Goal: Task Accomplishment & Management: Complete application form

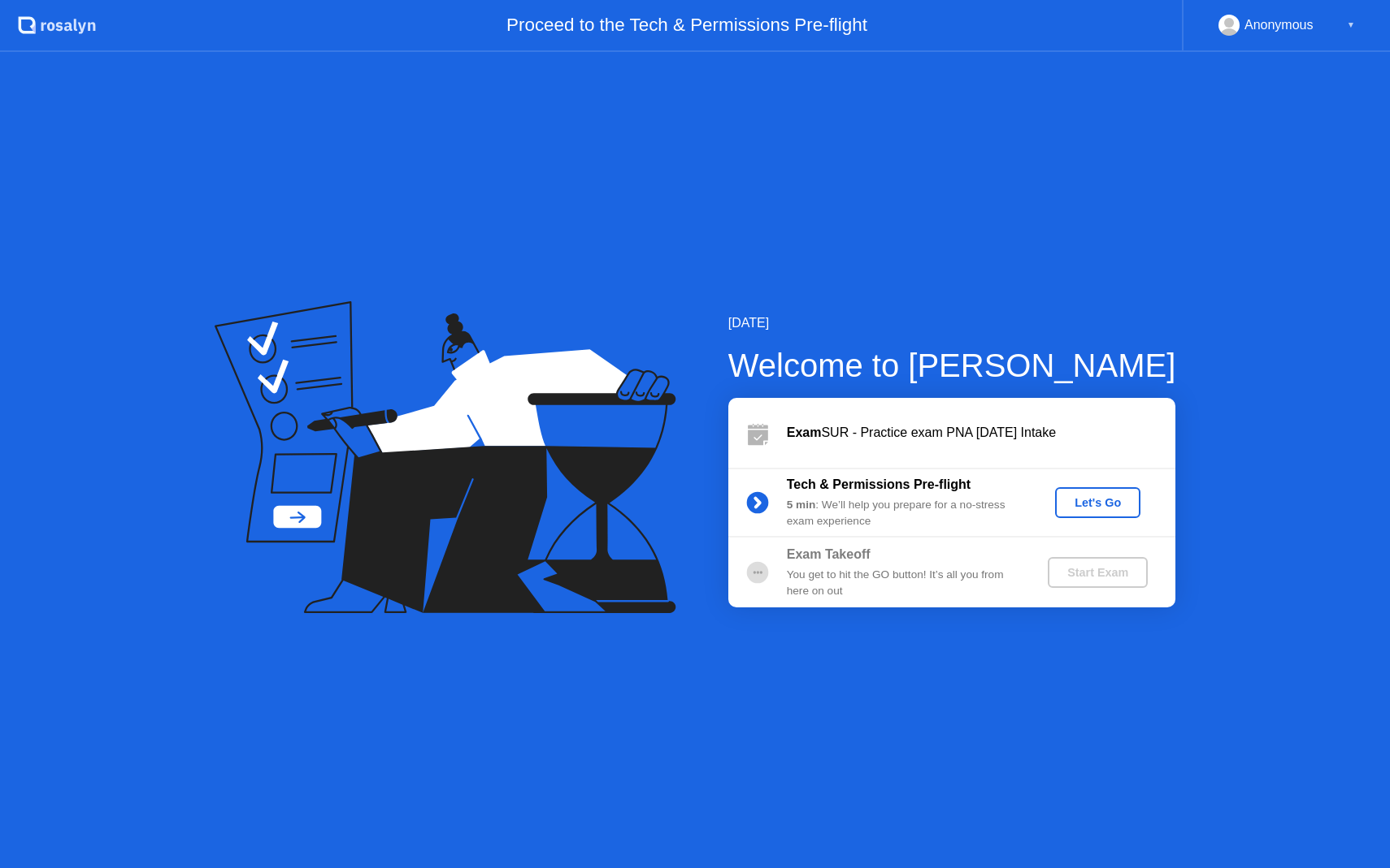
click at [1090, 506] on div "Let's Go" at bounding box center [1097, 502] width 72 height 13
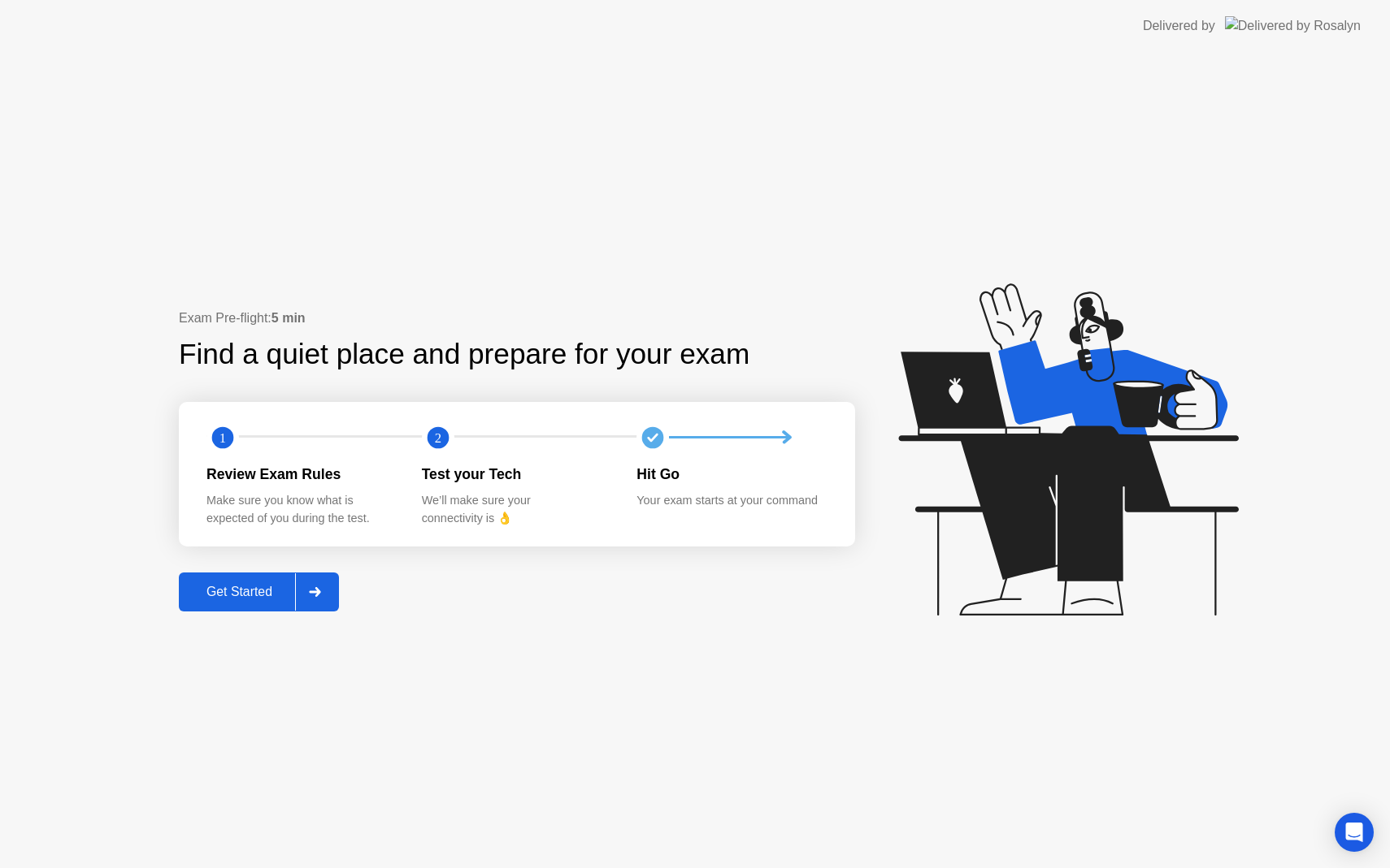
click at [309, 584] on div at bounding box center [315, 593] width 39 height 37
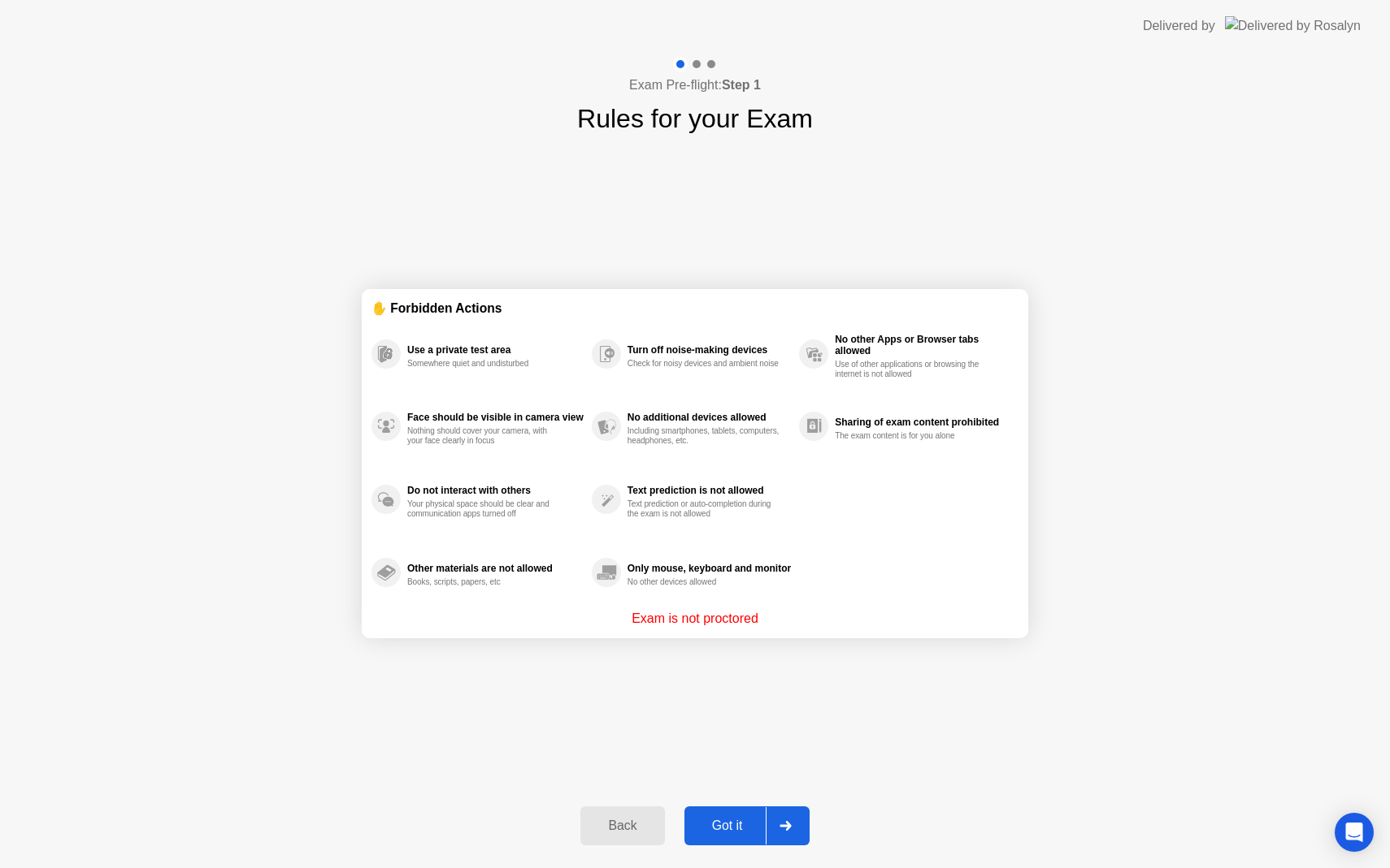
click at [734, 825] on div "Got it" at bounding box center [728, 826] width 76 height 14
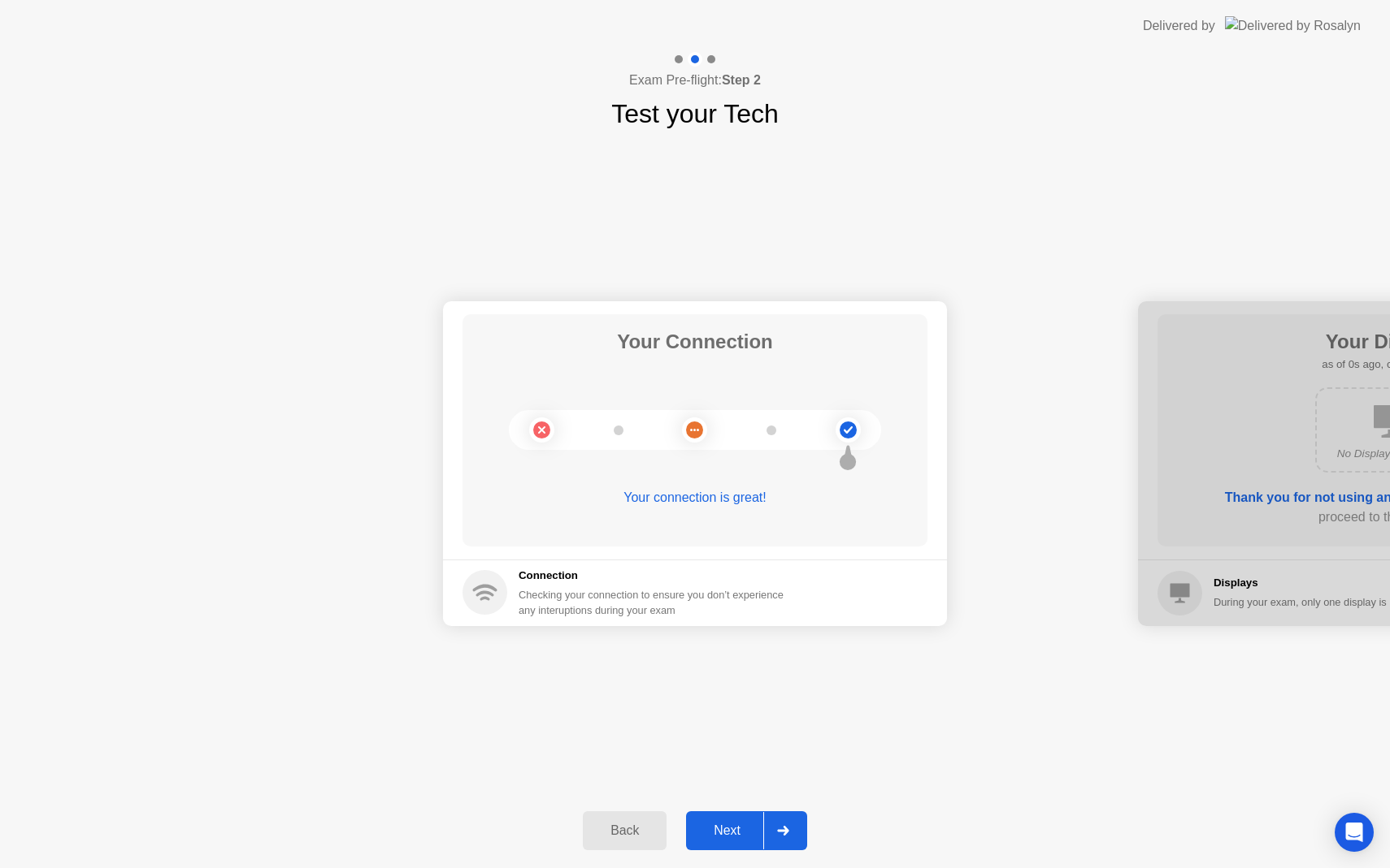
click at [736, 832] on div "Next" at bounding box center [726, 831] width 72 height 14
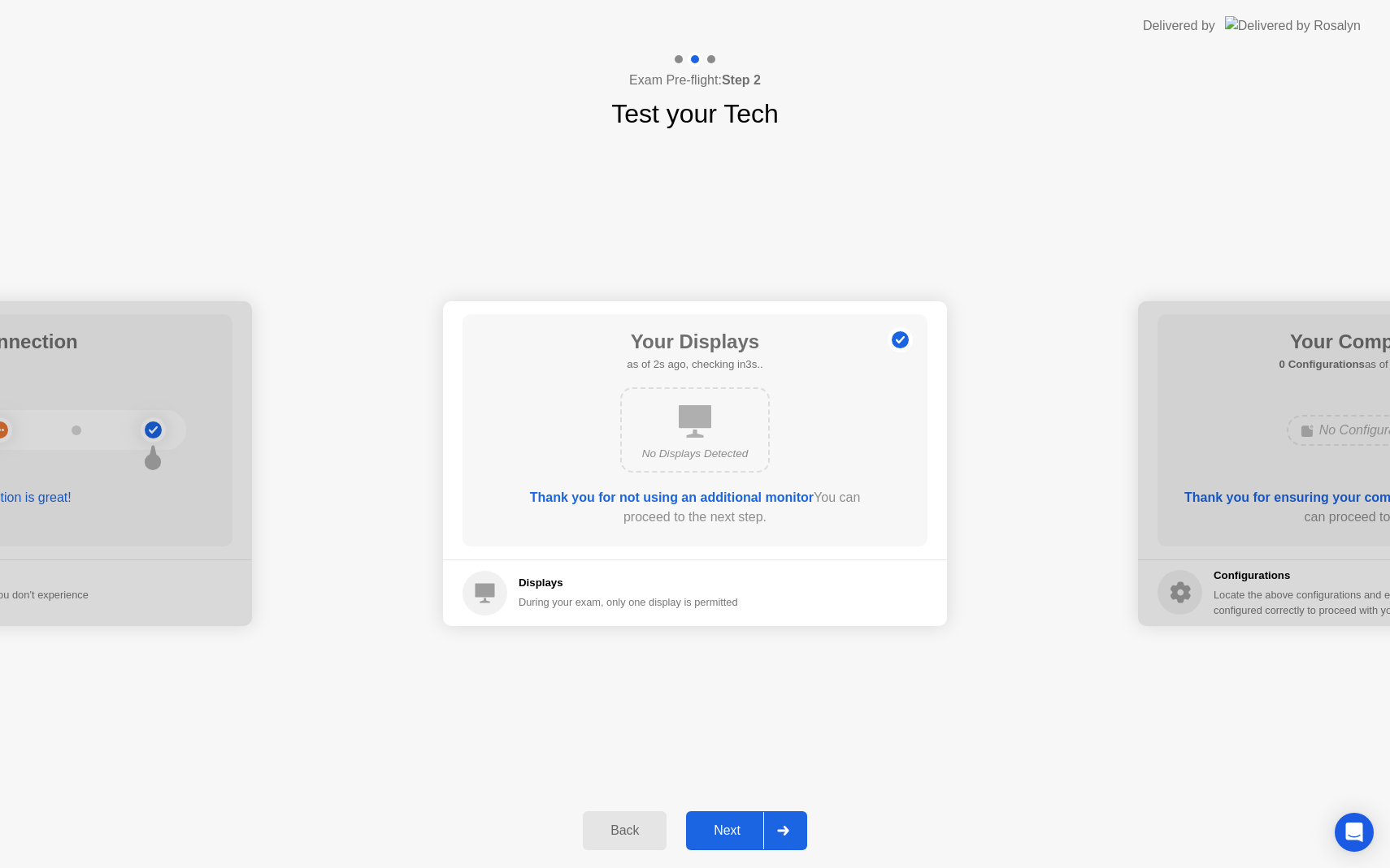
click at [728, 824] on div "Next" at bounding box center [726, 831] width 72 height 14
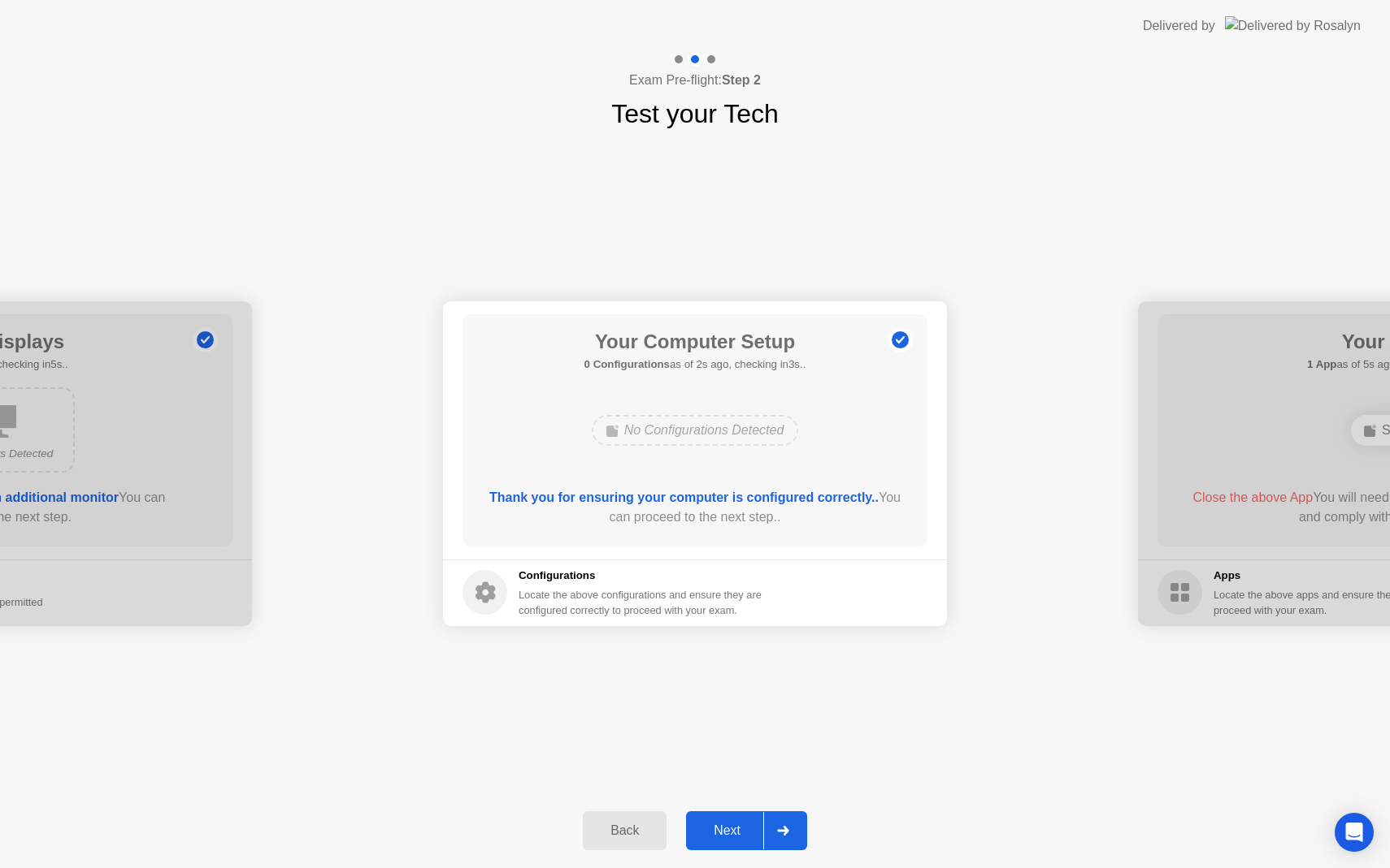
click at [728, 832] on div "Next" at bounding box center [726, 831] width 72 height 14
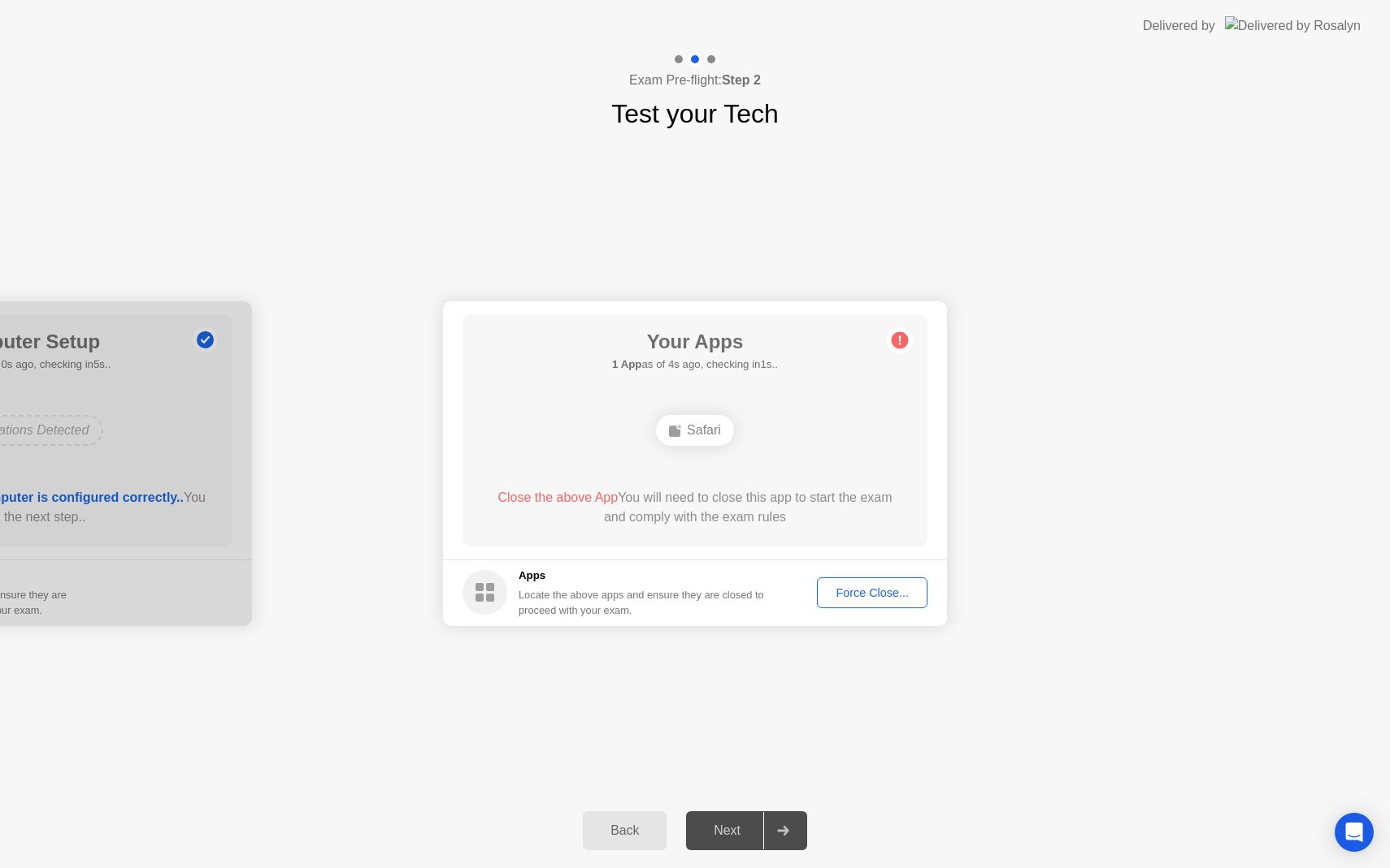
click at [859, 596] on div "Force Close..." at bounding box center [872, 593] width 99 height 13
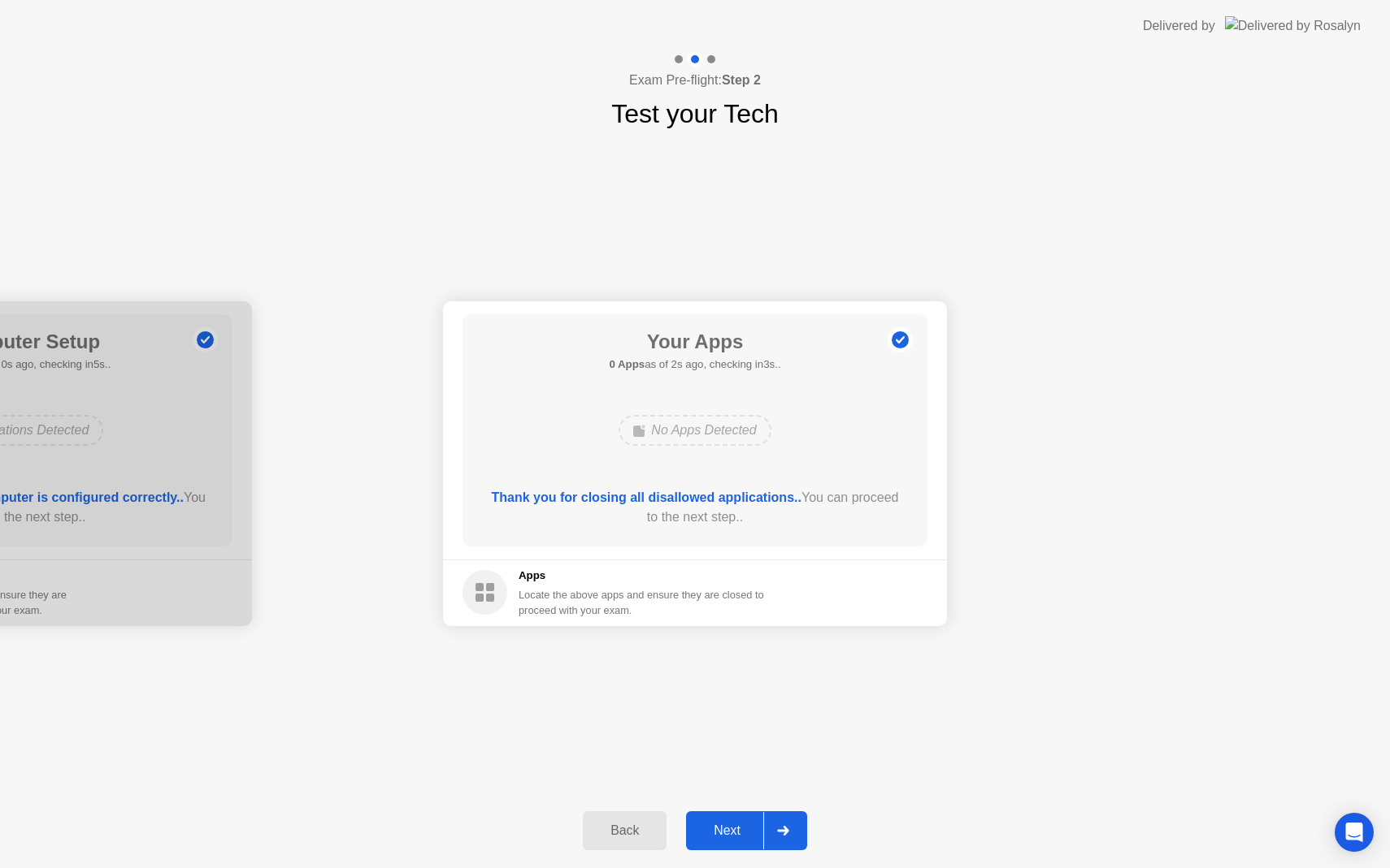
click at [728, 835] on div "Next" at bounding box center [726, 831] width 72 height 14
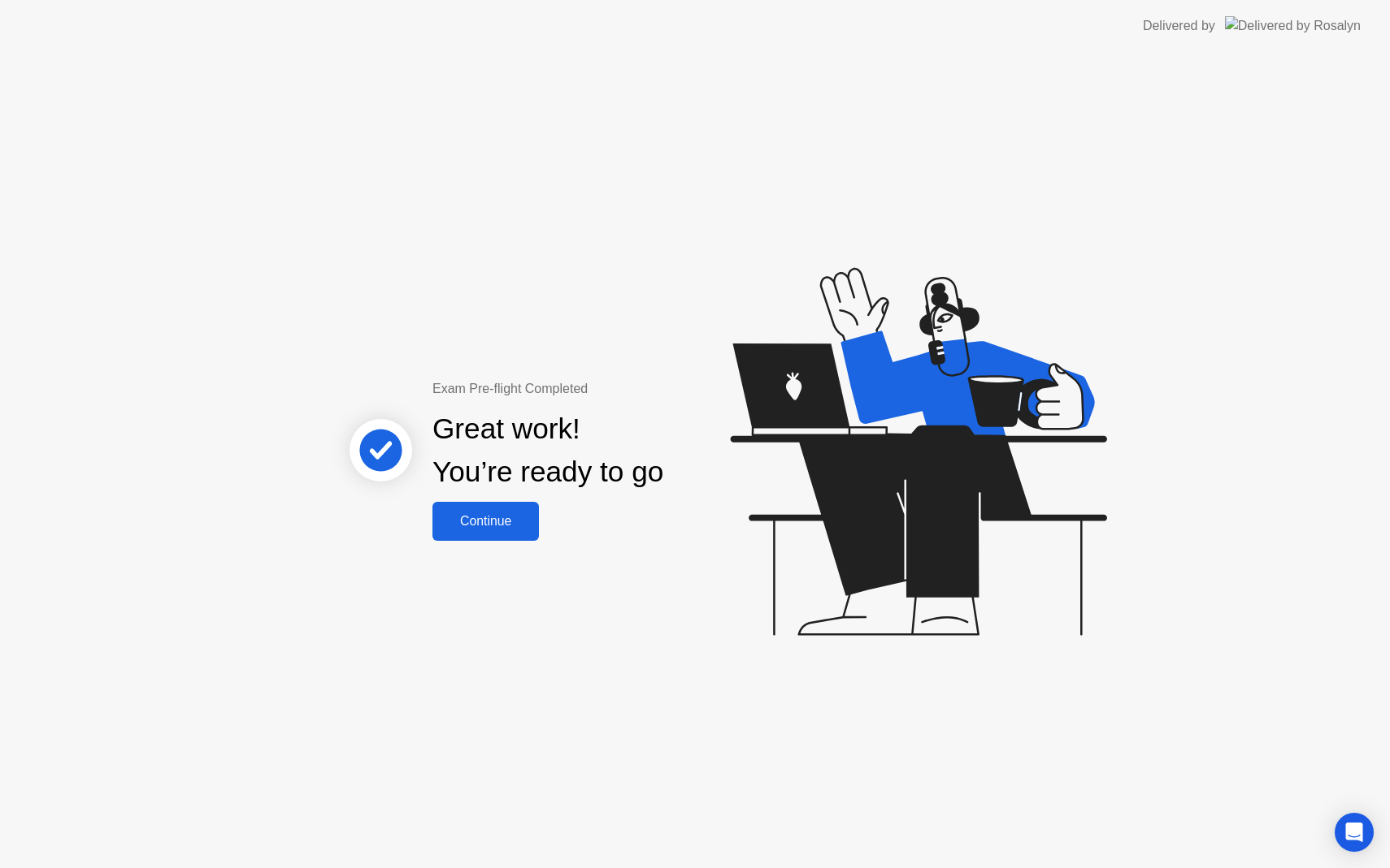
click at [484, 526] on div "Continue" at bounding box center [486, 521] width 97 height 14
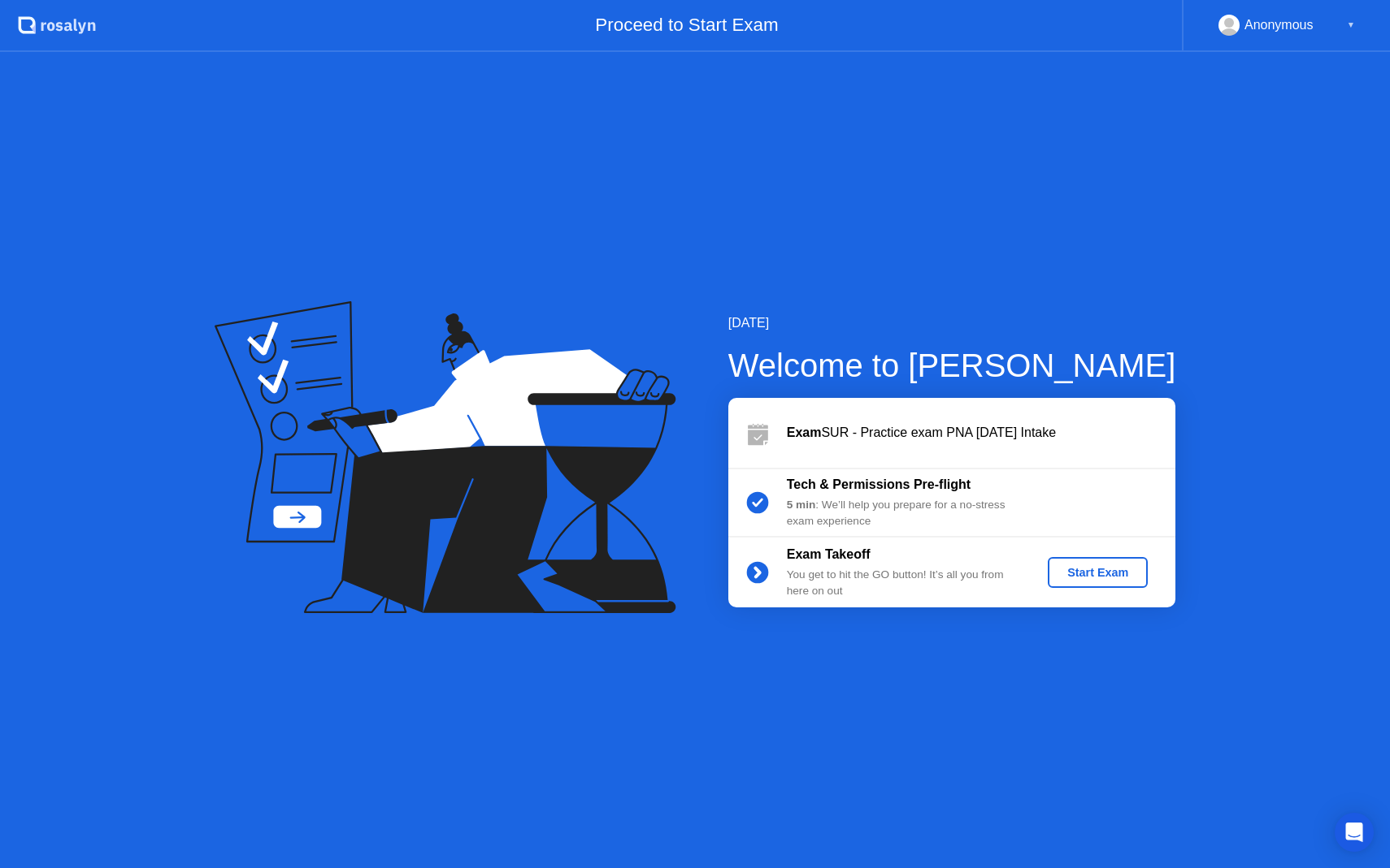
click at [1089, 578] on div "Start Exam" at bounding box center [1097, 572] width 87 height 13
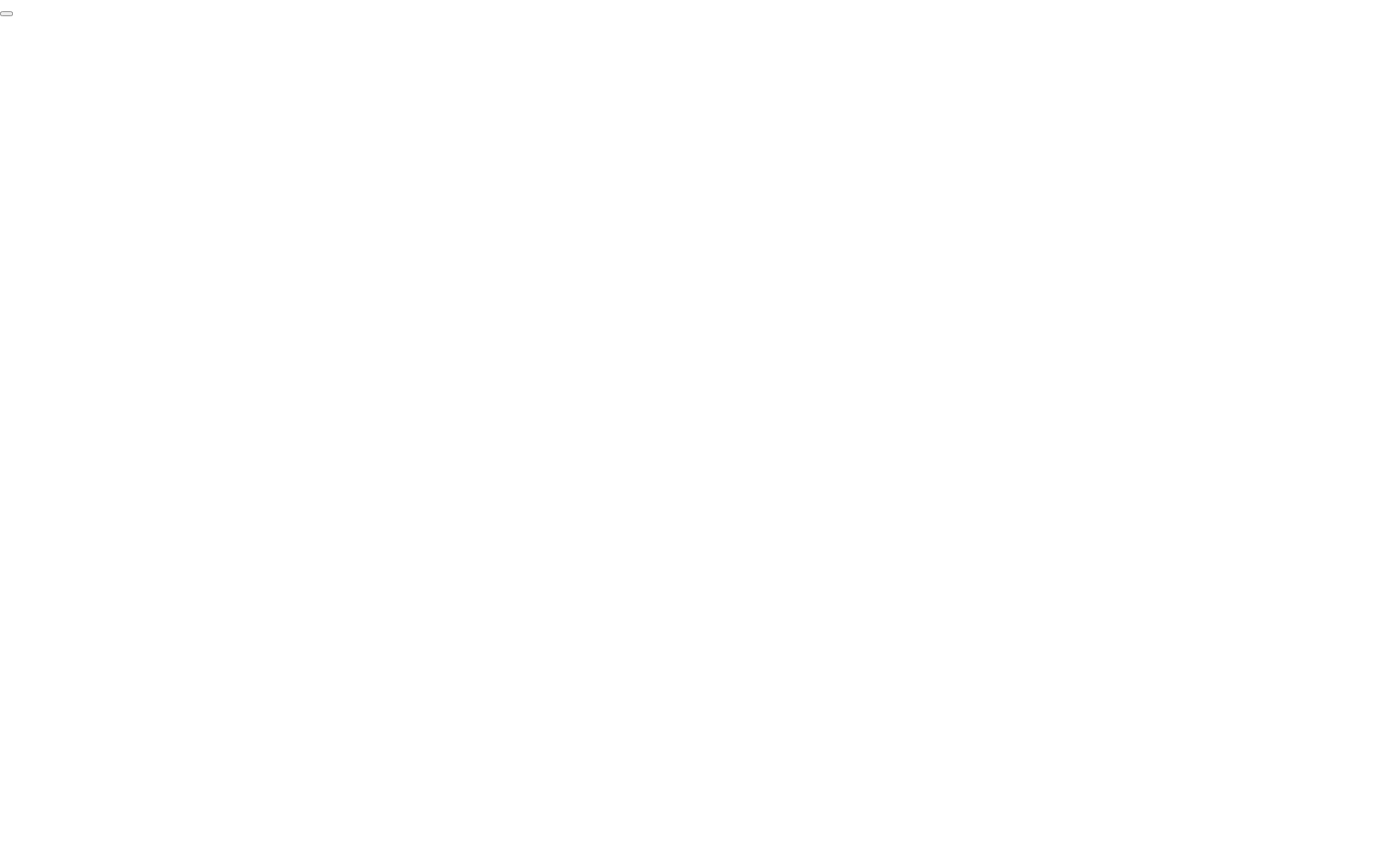
click div "End Proctoring Session"
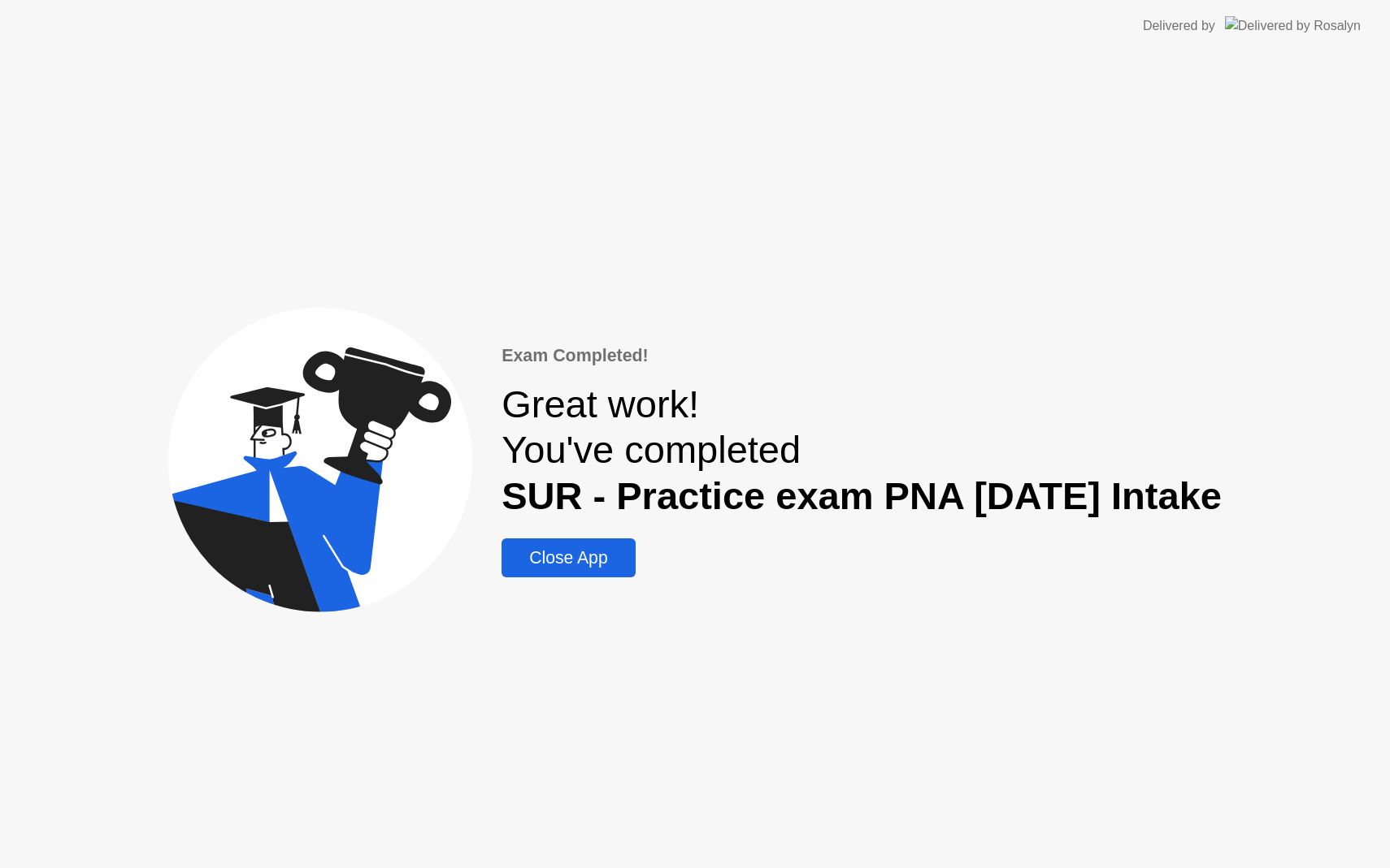
click at [568, 557] on div "Close App" at bounding box center [568, 558] width 124 height 19
